Goal: Information Seeking & Learning: Find specific page/section

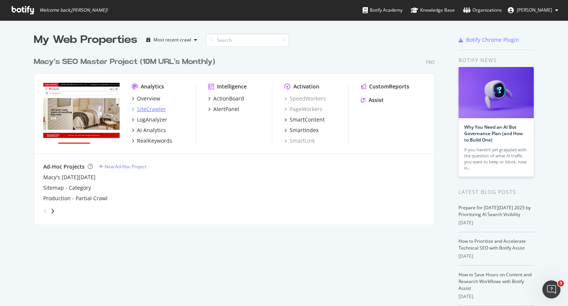
click at [143, 108] on div "SiteCrawler" at bounding box center [151, 109] width 29 height 8
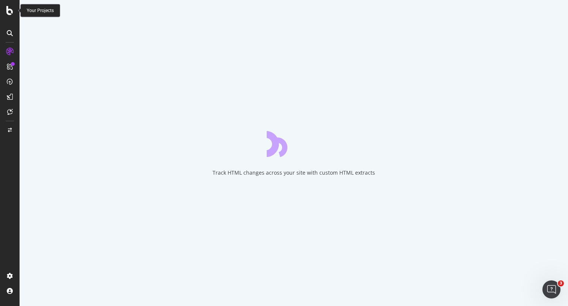
click at [9, 12] on icon at bounding box center [9, 10] width 7 height 9
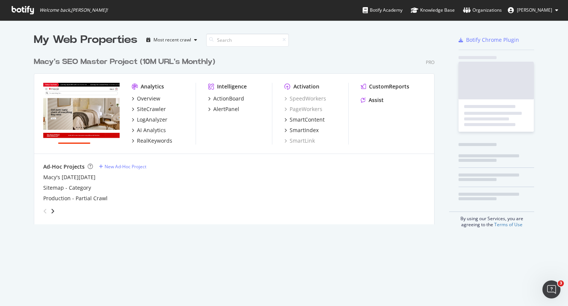
scroll to position [300, 556]
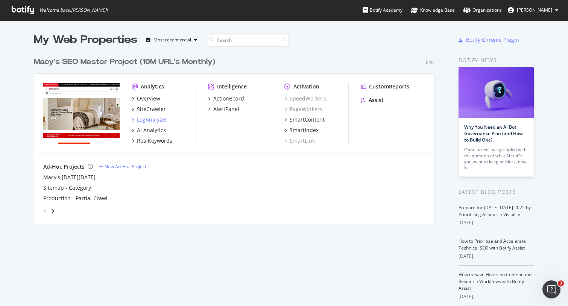
click at [145, 123] on div "LogAnalyzer" at bounding box center [152, 120] width 30 height 8
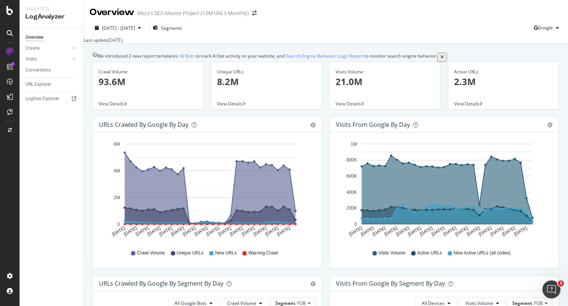
click at [235, 96] on div "Unique URLs 8.2M" at bounding box center [266, 80] width 99 height 36
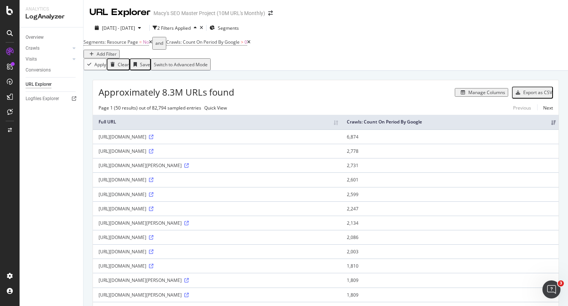
click at [117, 51] on div "Add Filter" at bounding box center [107, 54] width 20 height 6
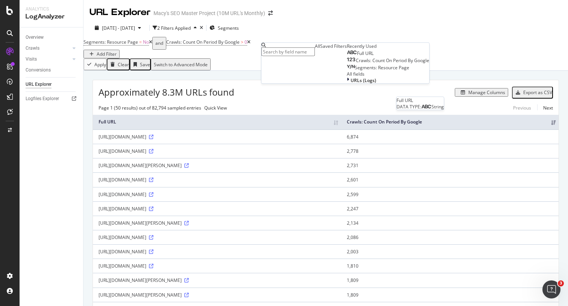
click at [357, 56] on span "Full URL" at bounding box center [365, 53] width 17 height 6
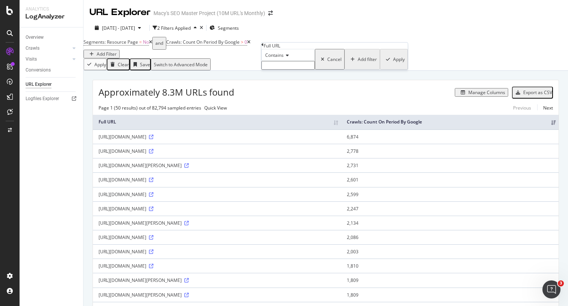
click at [311, 70] on input "text" at bounding box center [287, 65] width 53 height 9
type input "trackingid="
click at [393, 65] on div "Apply" at bounding box center [399, 61] width 12 height 6
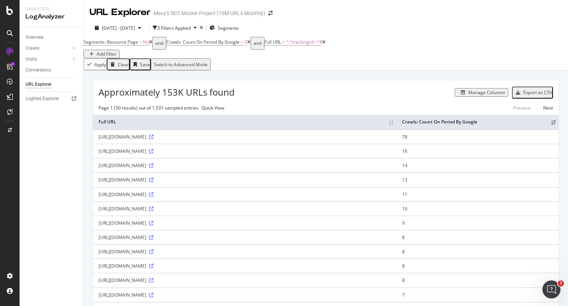
drag, startPoint x: 424, startPoint y: 177, endPoint x: 96, endPoint y: 177, distance: 327.4
click at [96, 158] on td "[URL][DOMAIN_NAME]" at bounding box center [244, 151] width 303 height 14
copy div "[URL][DOMAIN_NAME]"
click at [302, 45] on span "^.*trackingid=.*$" at bounding box center [304, 42] width 36 height 6
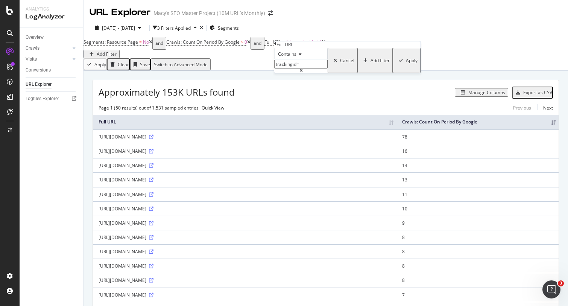
drag, startPoint x: 308, startPoint y: 79, endPoint x: 249, endPoint y: 76, distance: 59.4
click at [249, 76] on body "Analytics LogAnalyzer Overview Crawls Daily Distribution Segments Distribution …" at bounding box center [284, 153] width 568 height 306
drag, startPoint x: 304, startPoint y: 80, endPoint x: 261, endPoint y: 68, distance: 44.0
click at [259, 66] on body "Analytics LogAnalyzer Overview Crawls Daily Distribution Segments Distribution …" at bounding box center [284, 153] width 568 height 306
click at [299, 68] on input "trackingid=" at bounding box center [300, 64] width 53 height 9
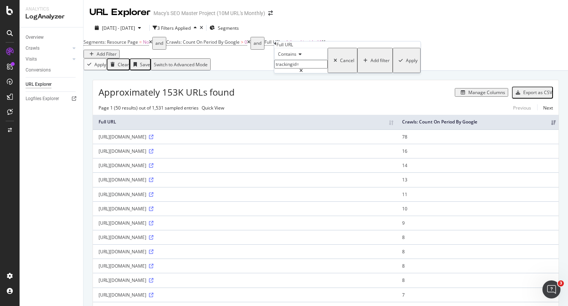
drag, startPoint x: 304, startPoint y: 79, endPoint x: 274, endPoint y: 78, distance: 30.1
click at [274, 73] on div "Contains trackingid= Cancel Add filter Apply" at bounding box center [347, 60] width 146 height 25
type input "ss="
click at [406, 64] on div "Apply" at bounding box center [412, 60] width 12 height 6
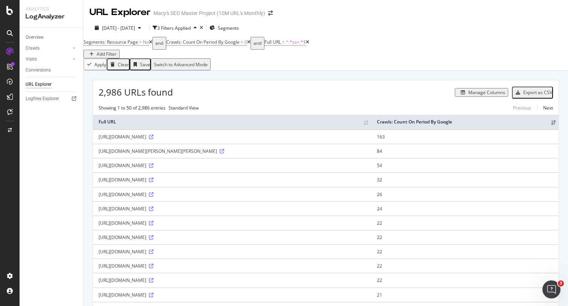
drag, startPoint x: 237, startPoint y: 214, endPoint x: 168, endPoint y: 216, distance: 68.5
click at [168, 212] on div "[URL][DOMAIN_NAME]" at bounding box center [231, 208] width 267 height 6
click at [331, 269] on div "[URL][DOMAIN_NAME]" at bounding box center [231, 265] width 267 height 6
drag, startPoint x: 238, startPoint y: 228, endPoint x: 99, endPoint y: 228, distance: 139.1
click at [99, 226] on div "[URL][DOMAIN_NAME]" at bounding box center [231, 223] width 267 height 6
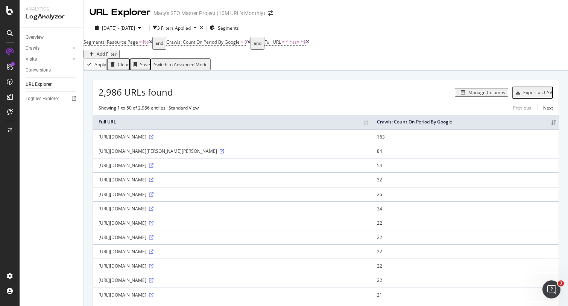
copy div "[URL][DOMAIN_NAME]"
click at [297, 45] on span "^.*ss=.*$" at bounding box center [296, 42] width 20 height 6
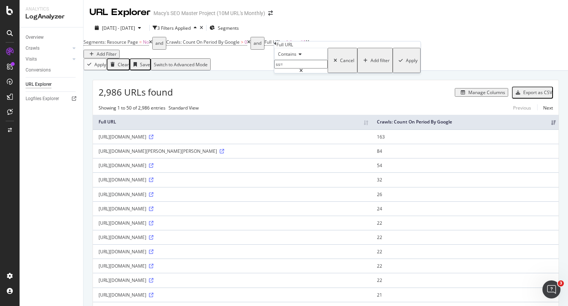
click at [317, 68] on input "ss=" at bounding box center [300, 64] width 53 height 9
type input "offset="
click at [406, 64] on div "Apply" at bounding box center [412, 60] width 12 height 6
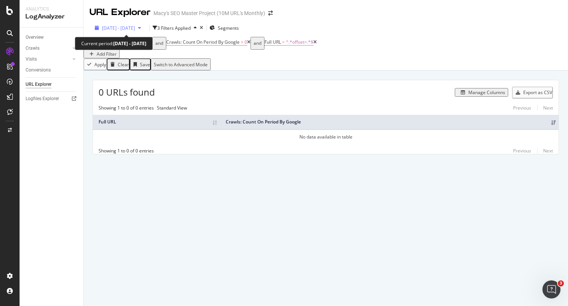
click at [135, 28] on span "[DATE] - [DATE]" at bounding box center [118, 28] width 33 height 6
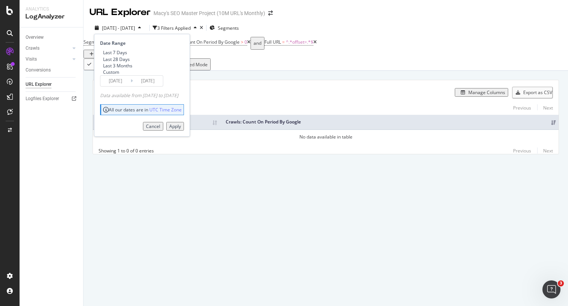
click at [100, 69] on div "Last 3 Months" at bounding box center [100, 65] width 0 height 6
type input "[DATE]"
click at [179, 130] on button "Apply" at bounding box center [175, 126] width 18 height 9
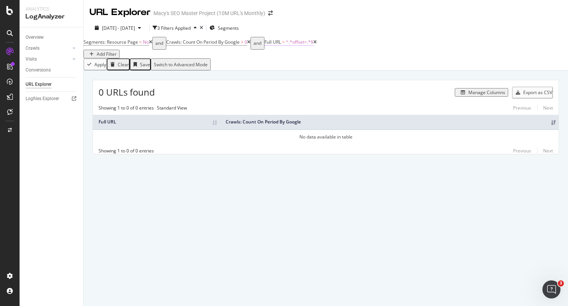
click at [296, 45] on span "^.*offset=.*$" at bounding box center [299, 42] width 27 height 6
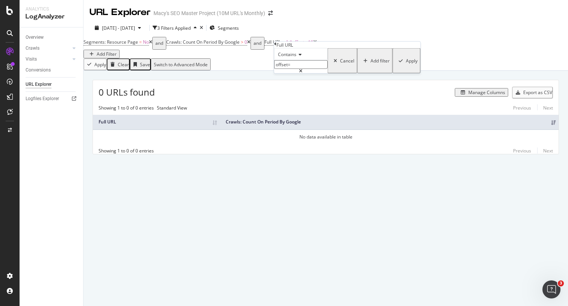
drag, startPoint x: 302, startPoint y: 82, endPoint x: 269, endPoint y: 78, distance: 33.0
click at [269, 78] on body "Analytics LogAnalyzer Overview Crawls Daily Distribution Segments Distribution …" at bounding box center [284, 153] width 568 height 306
click at [297, 69] on input "offset=" at bounding box center [300, 64] width 53 height 9
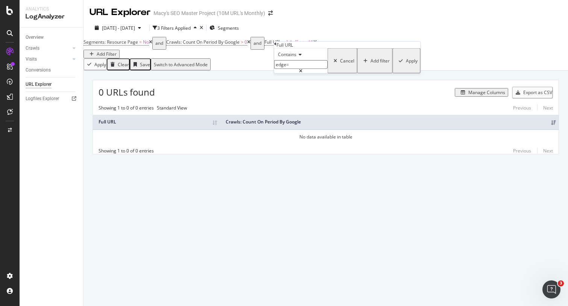
type input "edge="
click at [363, 73] on div "Contains edge= Cancel Add filter Apply" at bounding box center [347, 60] width 146 height 25
click at [406, 64] on div "Apply" at bounding box center [412, 61] width 12 height 6
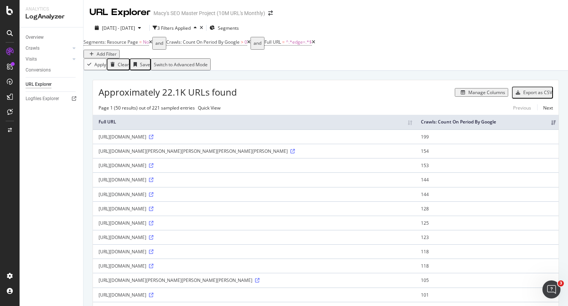
drag, startPoint x: 291, startPoint y: 184, endPoint x: 95, endPoint y: 186, distance: 196.2
click at [95, 172] on td "[URL][DOMAIN_NAME]" at bounding box center [254, 165] width 322 height 14
copy div "[URL][DOMAIN_NAME]"
